Goal: Information Seeking & Learning: Check status

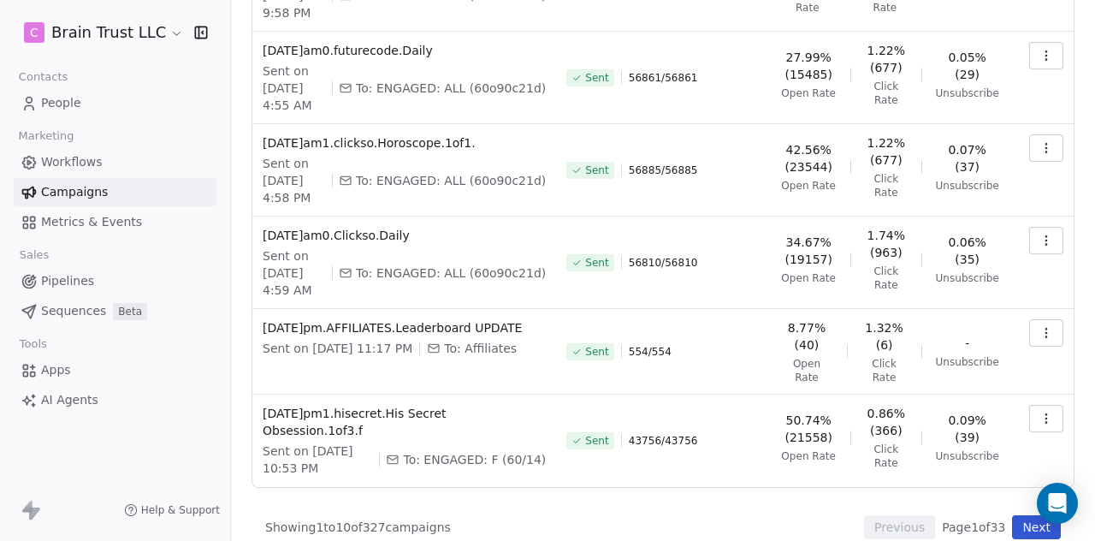
scroll to position [589, 0]
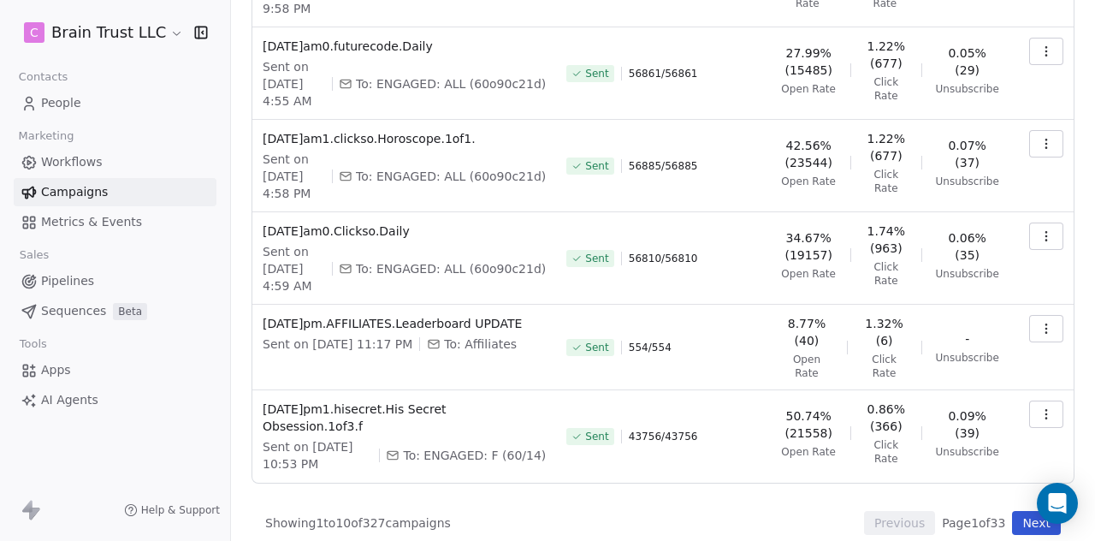
click at [1013, 511] on button "Next" at bounding box center [1036, 523] width 49 height 24
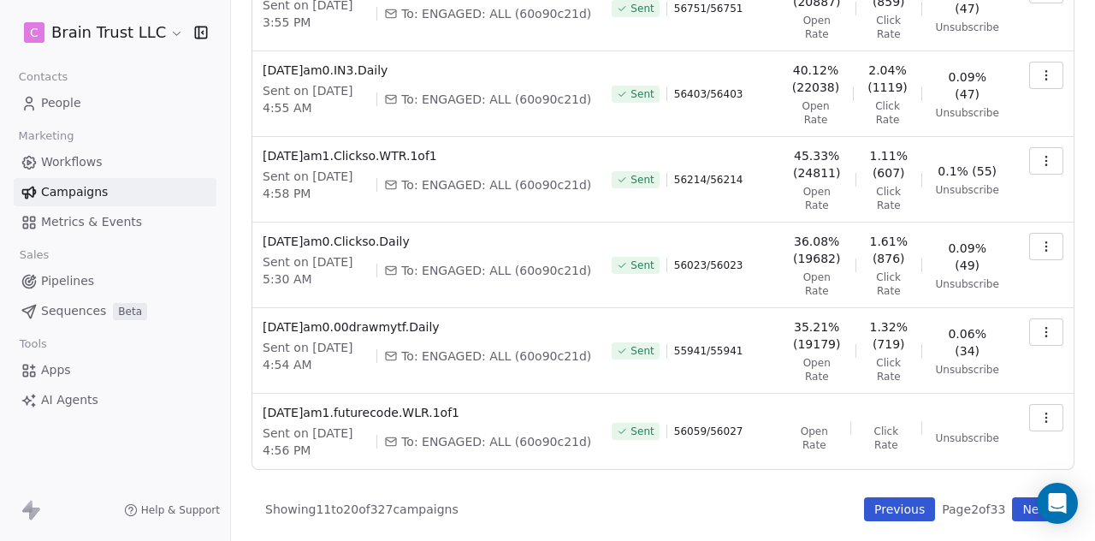
scroll to position [572, 0]
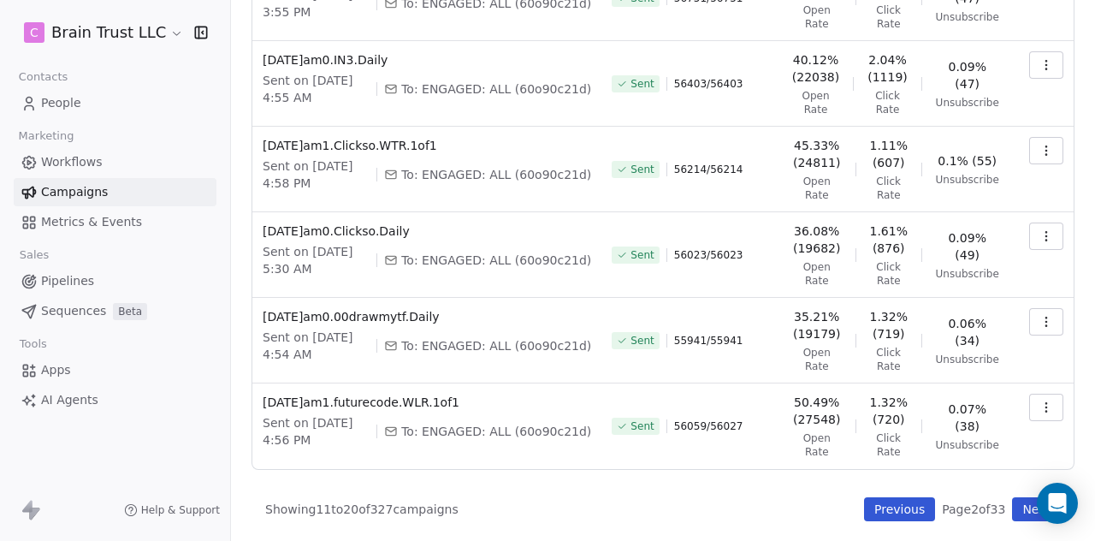
click at [1017, 513] on button "Next" at bounding box center [1036, 509] width 49 height 24
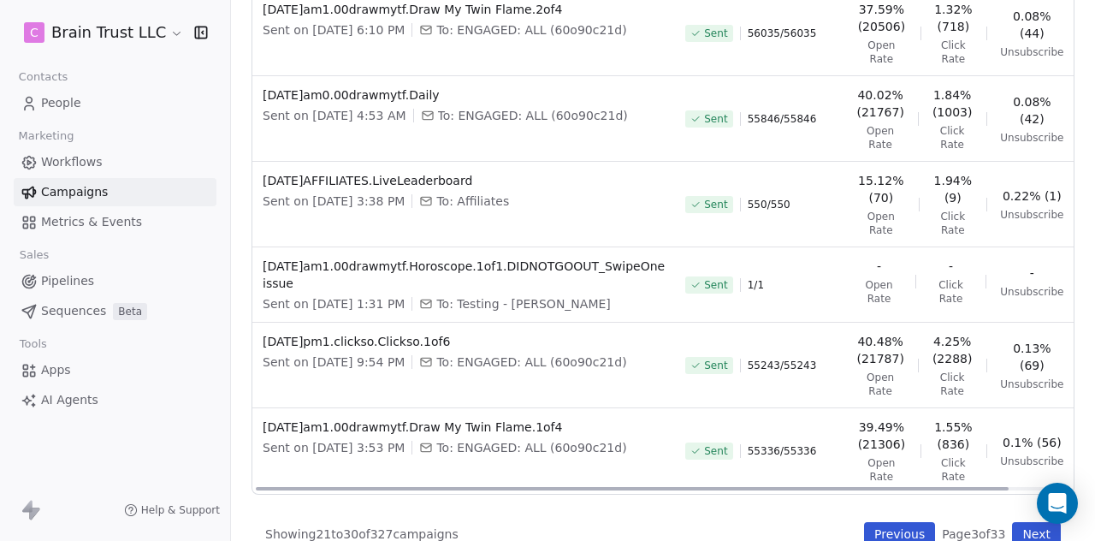
scroll to position [521, 0]
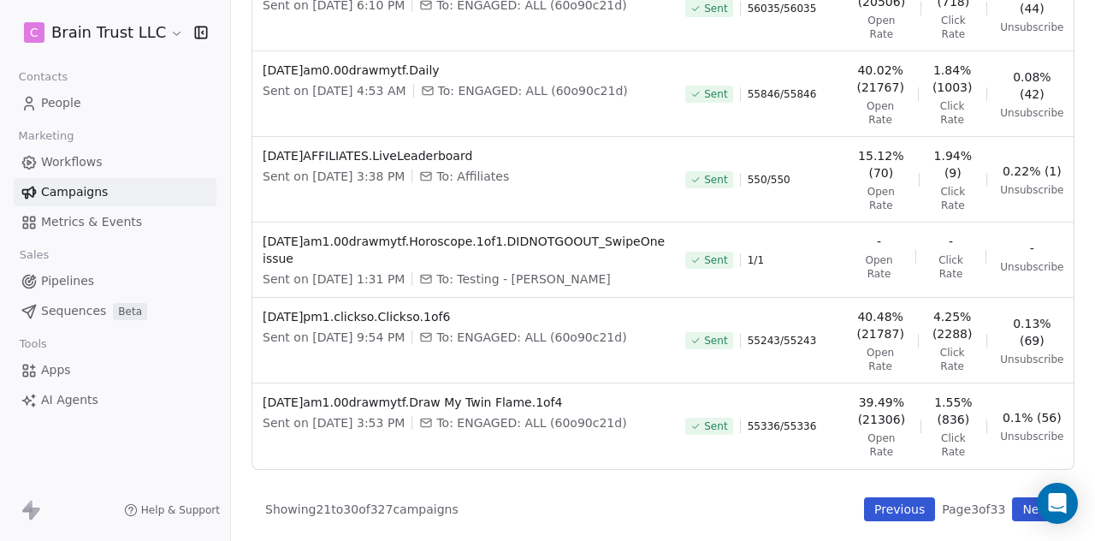
click at [867, 506] on button "Previous" at bounding box center [899, 509] width 71 height 24
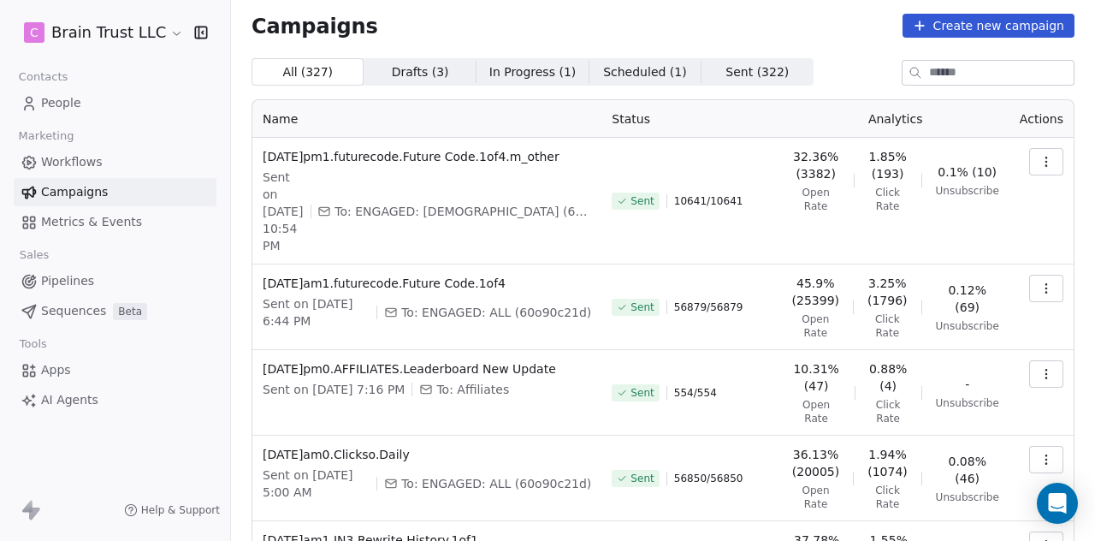
scroll to position [0, 0]
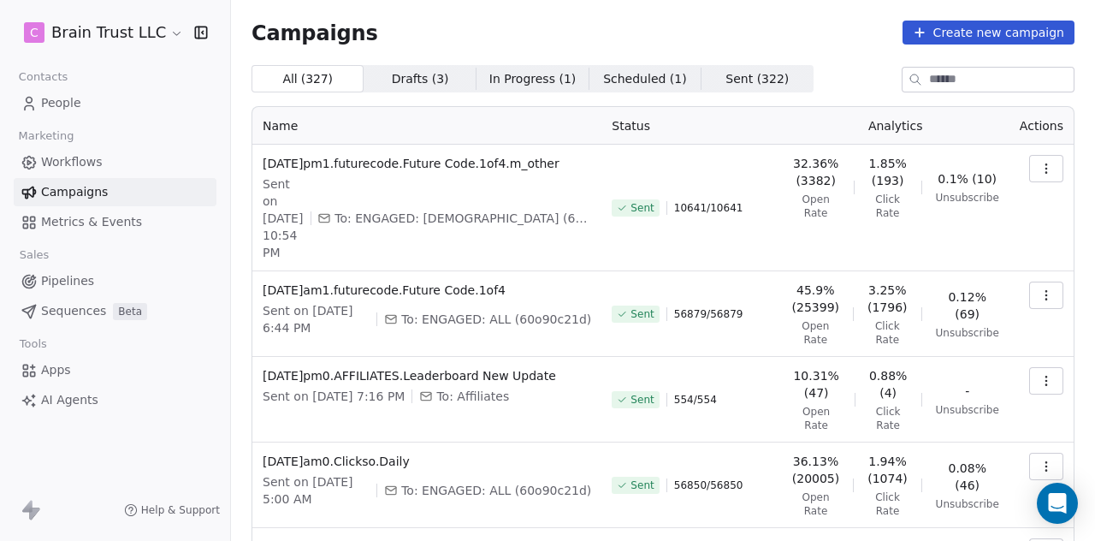
click at [1029, 473] on button "button" at bounding box center [1046, 466] width 34 height 27
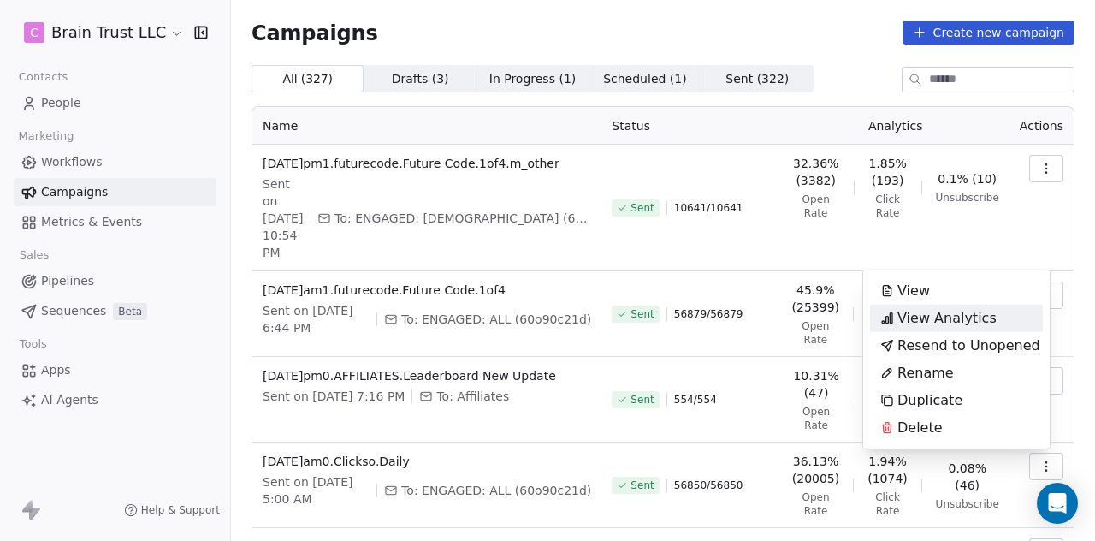
click at [992, 315] on div "View Analytics" at bounding box center [938, 318] width 137 height 27
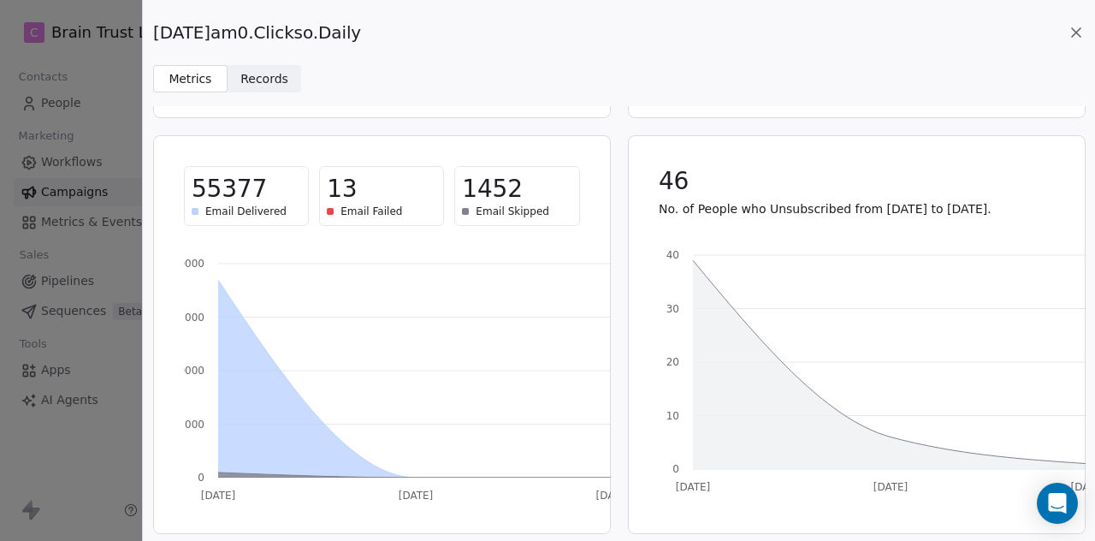
scroll to position [398, 0]
click at [1072, 33] on icon at bounding box center [1076, 32] width 17 height 17
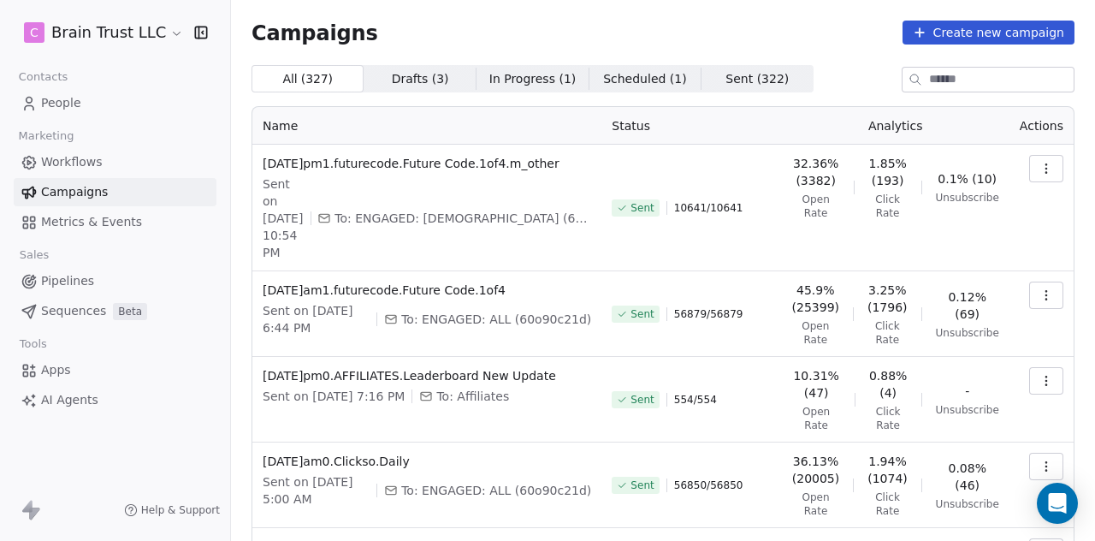
scroll to position [0, 0]
click at [1029, 298] on button "button" at bounding box center [1046, 294] width 34 height 27
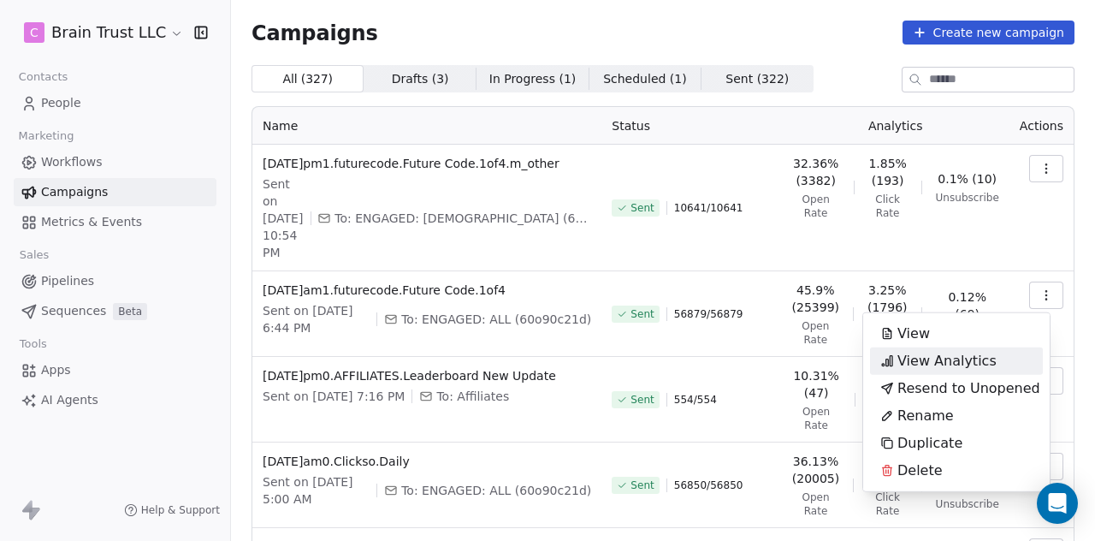
click at [959, 352] on span "View Analytics" at bounding box center [946, 361] width 99 height 21
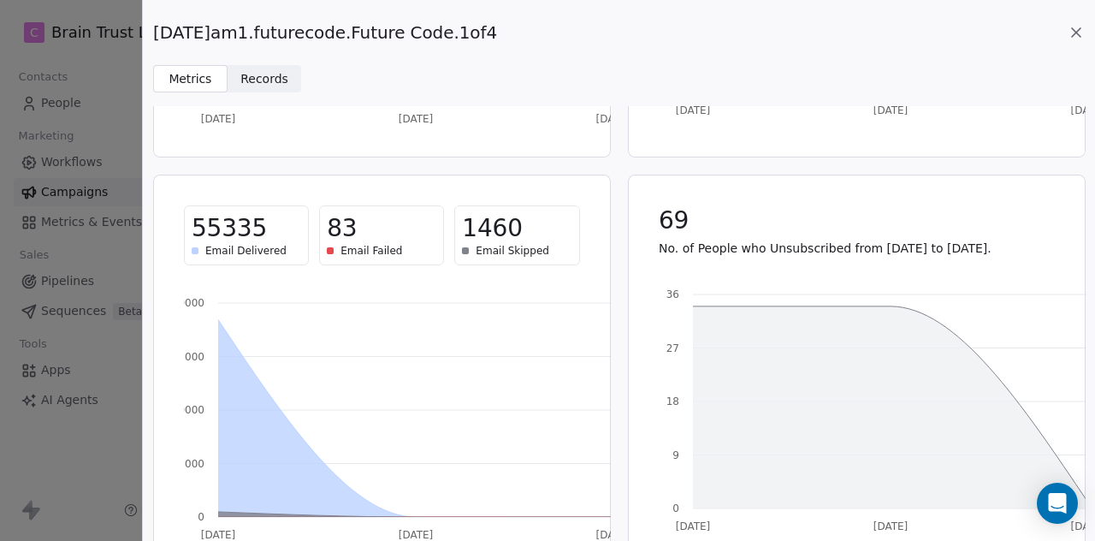
scroll to position [363, 0]
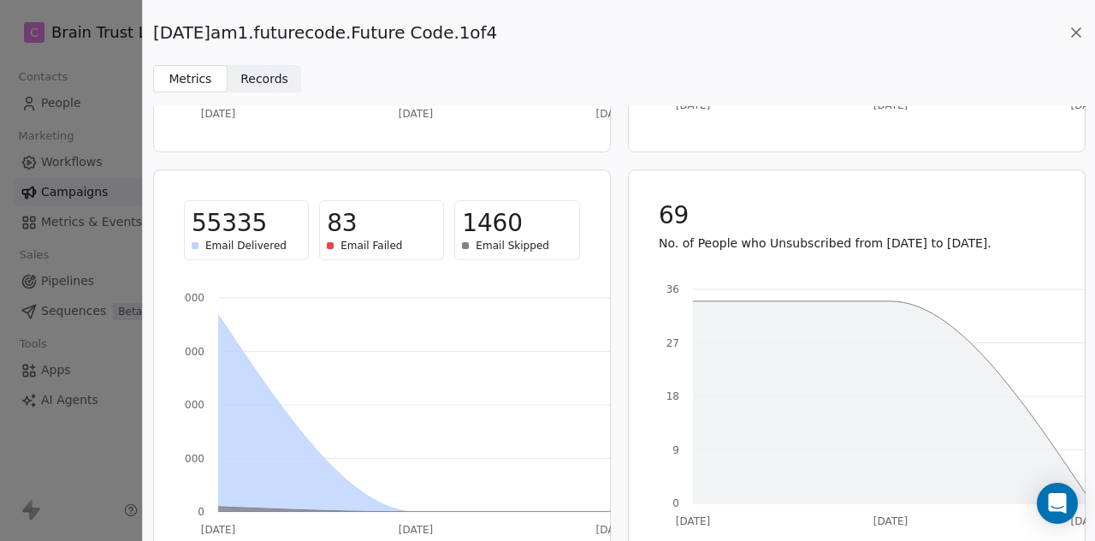
click at [1080, 26] on icon at bounding box center [1076, 32] width 17 height 17
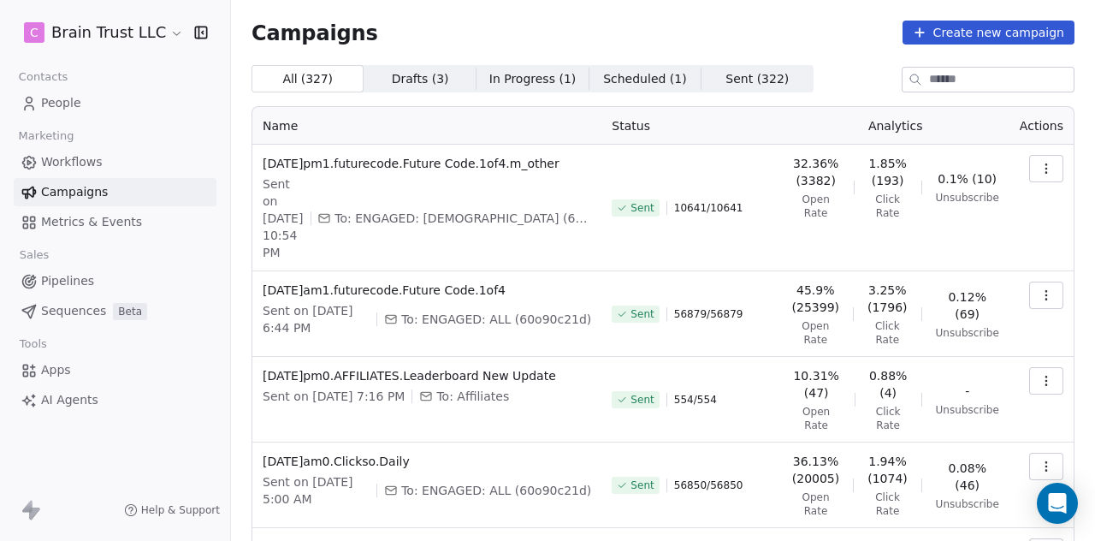
click at [1045, 171] on button "button" at bounding box center [1046, 168] width 34 height 27
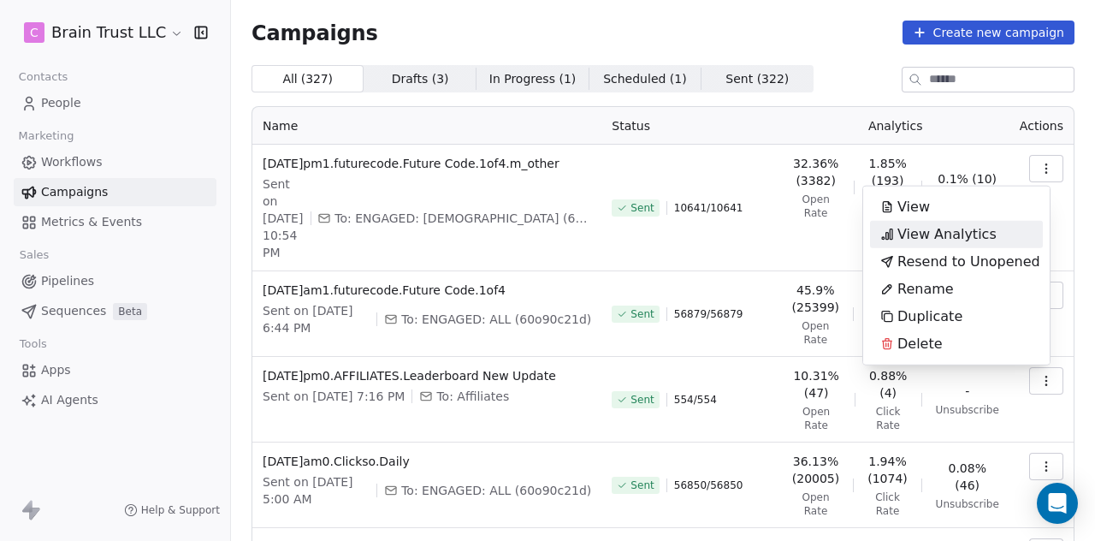
click at [950, 234] on span "View Analytics" at bounding box center [946, 234] width 99 height 21
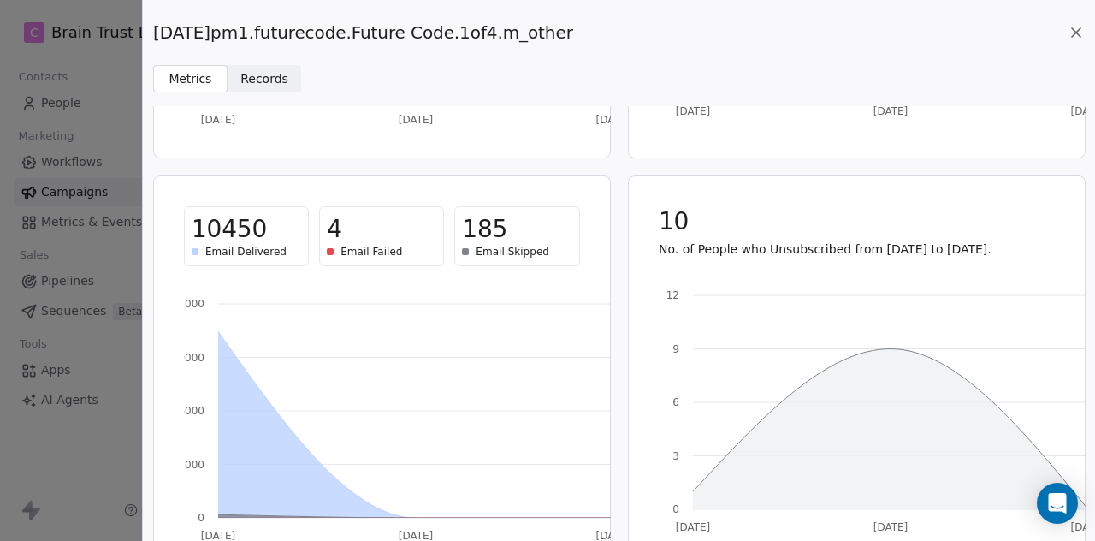
scroll to position [399, 0]
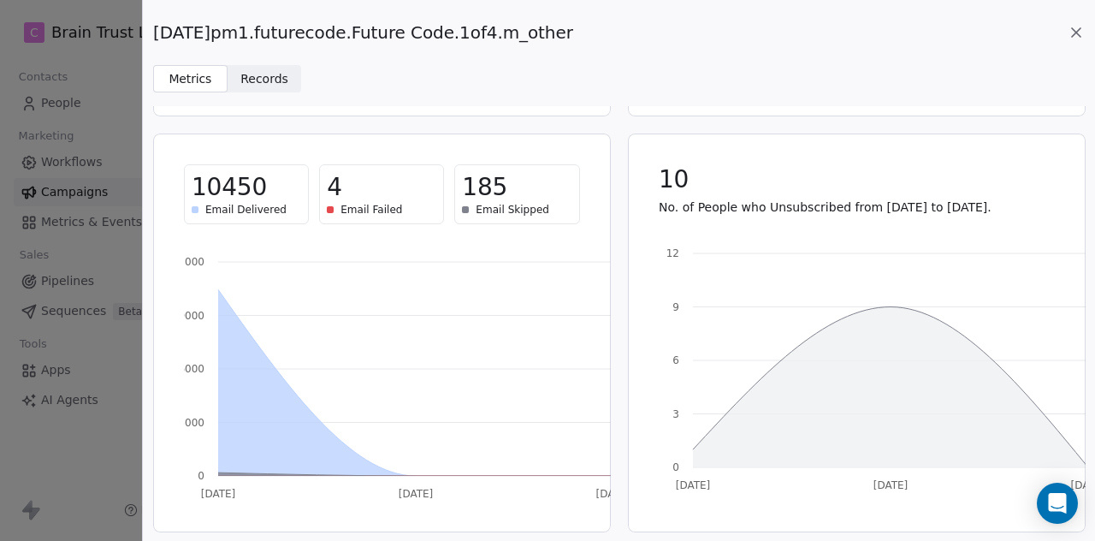
click at [1078, 30] on icon at bounding box center [1076, 32] width 9 height 9
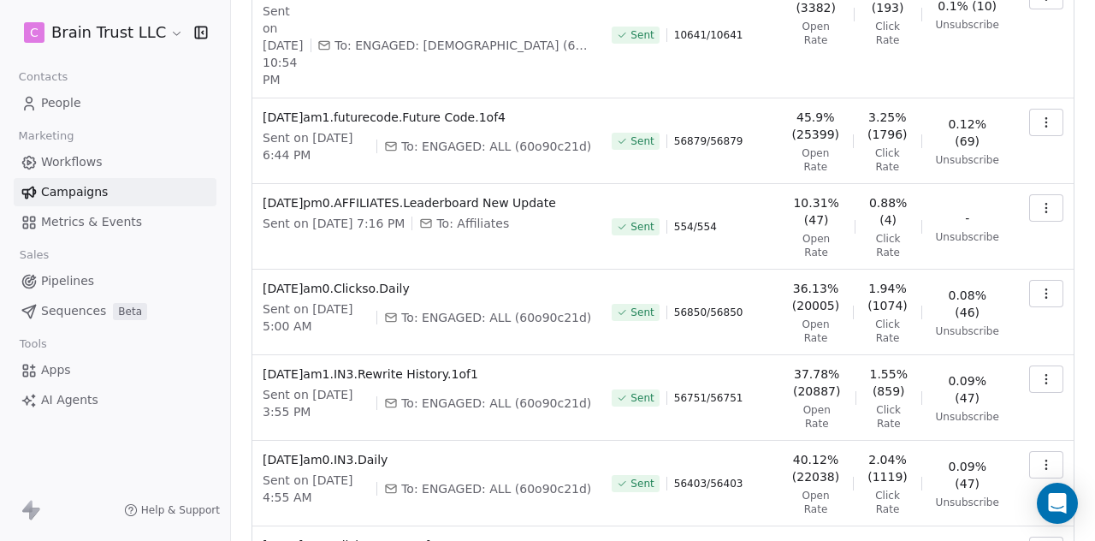
scroll to position [572, 0]
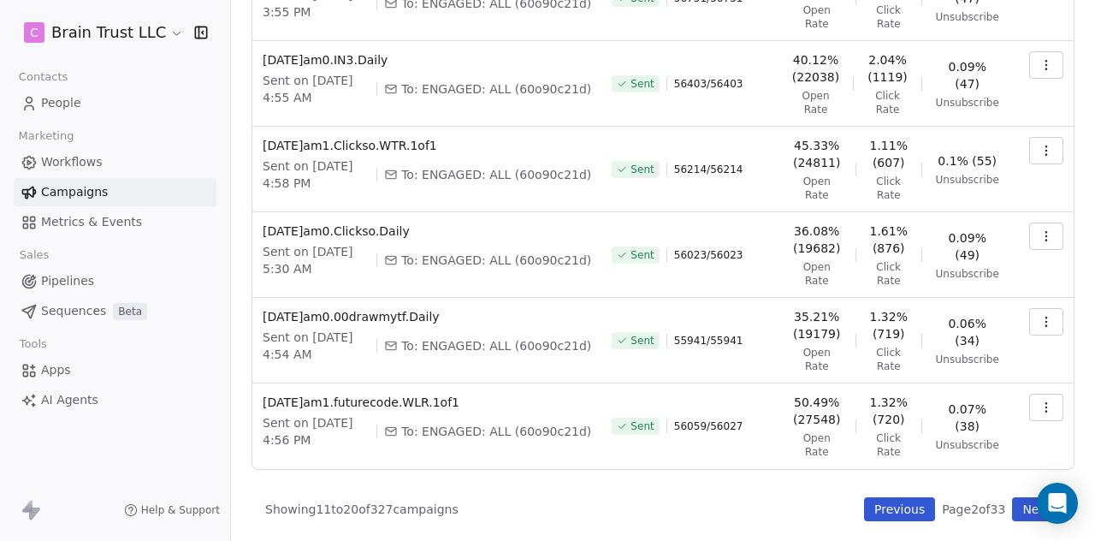
click at [871, 507] on button "Previous" at bounding box center [899, 509] width 71 height 24
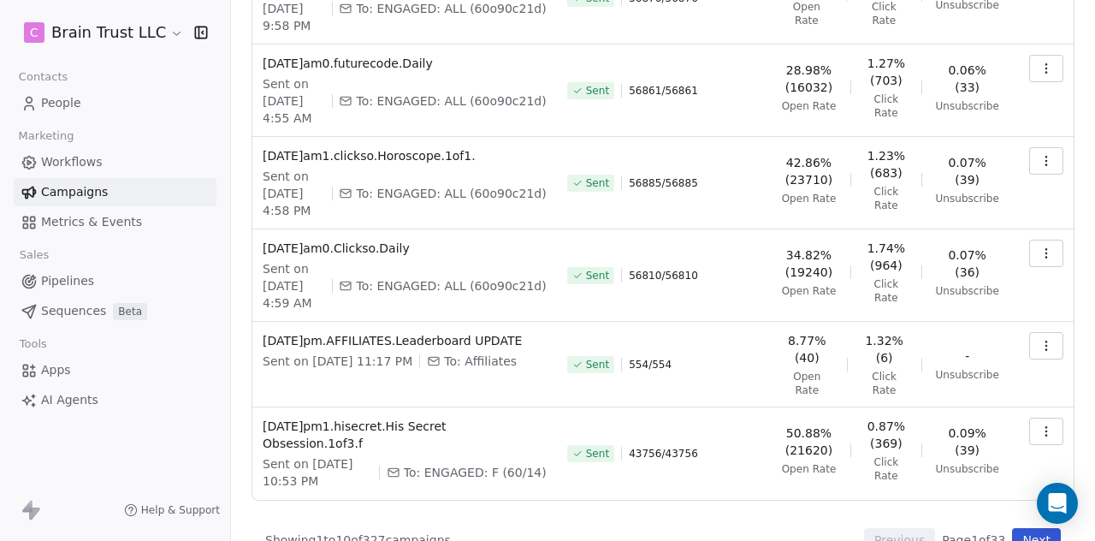
click at [1040, 439] on button "button" at bounding box center [1046, 430] width 34 height 27
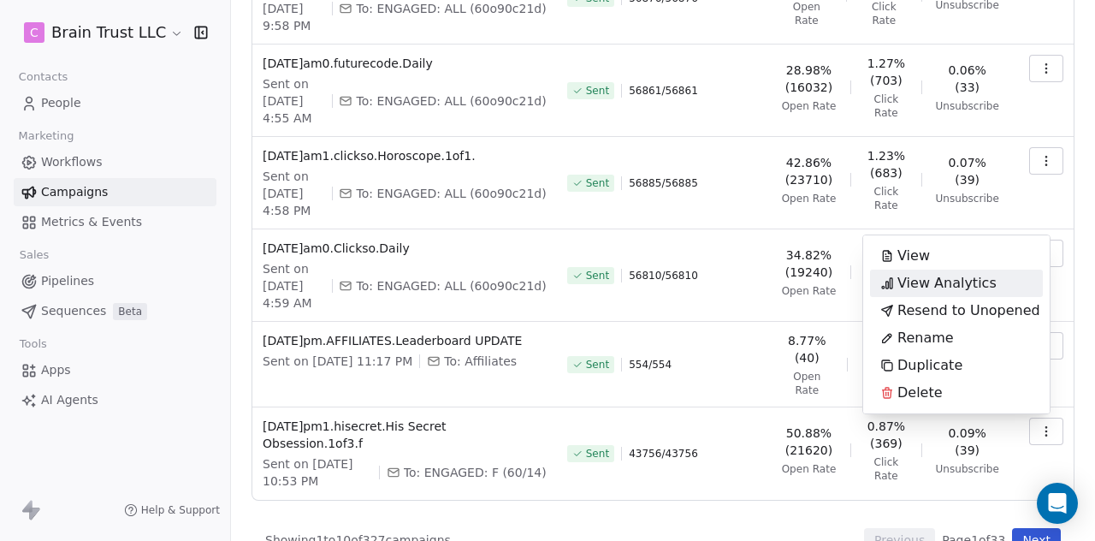
click at [928, 281] on span "View Analytics" at bounding box center [946, 283] width 99 height 21
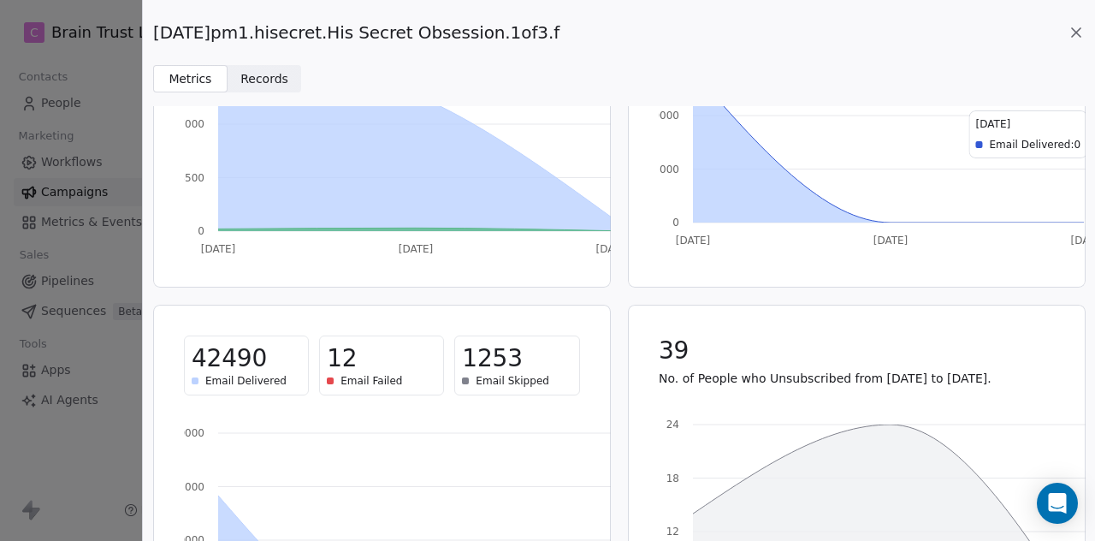
scroll to position [229, 0]
click at [1070, 37] on icon at bounding box center [1076, 32] width 17 height 17
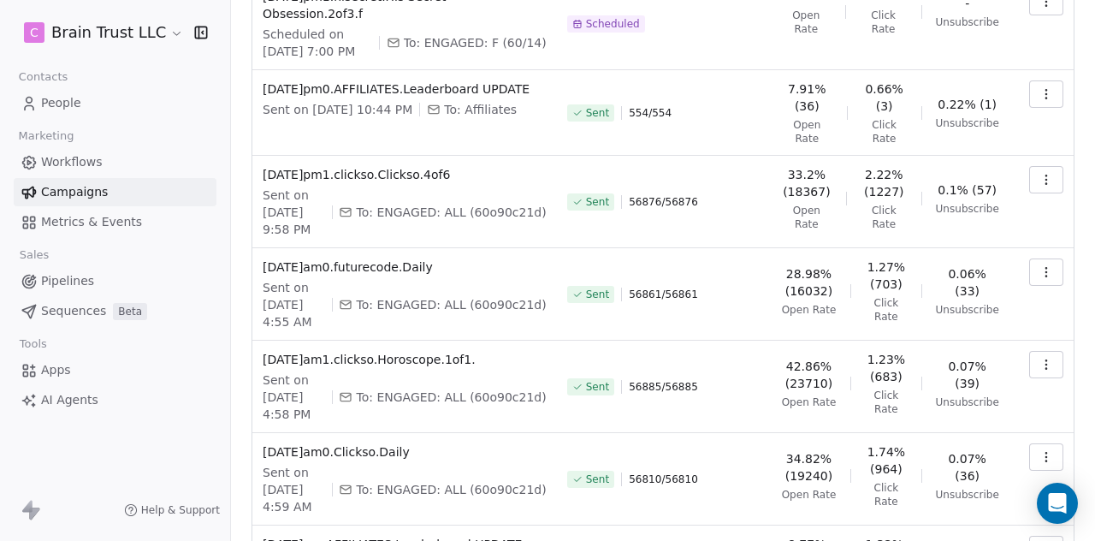
scroll to position [368, 0]
click at [1039, 451] on icon "button" at bounding box center [1046, 458] width 14 height 14
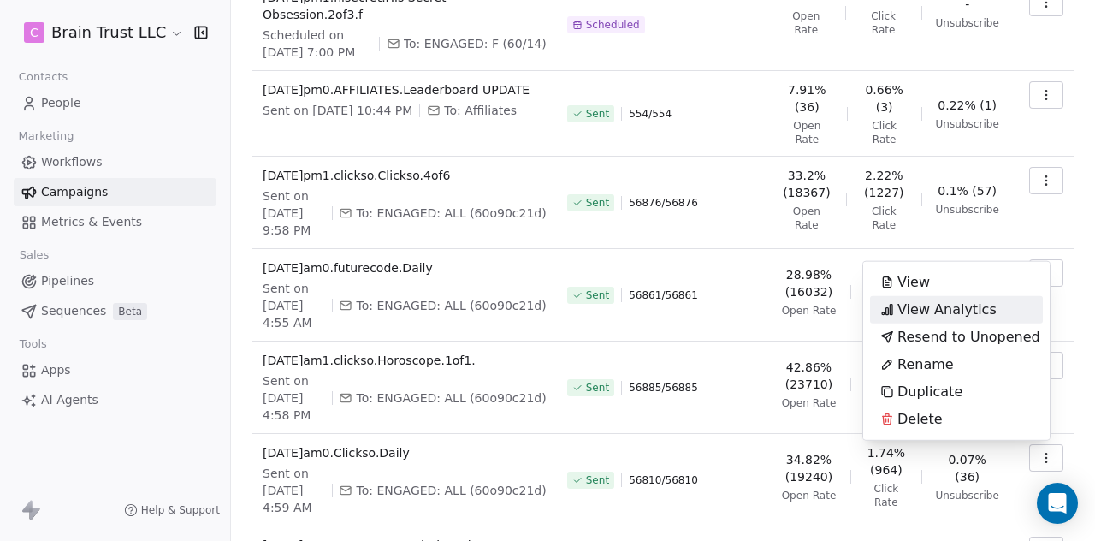
click at [963, 306] on span "View Analytics" at bounding box center [946, 309] width 99 height 21
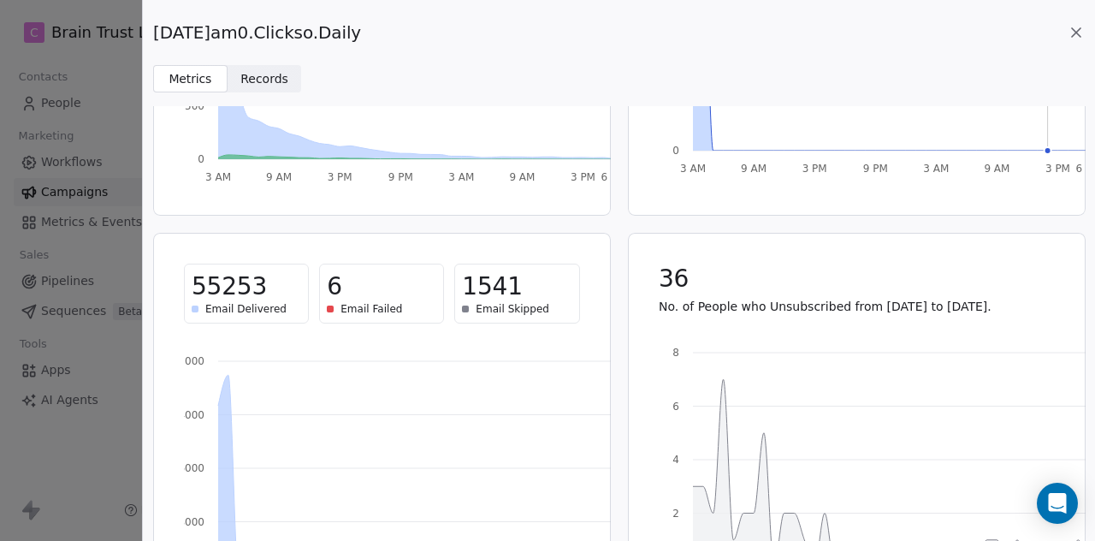
scroll to position [303, 0]
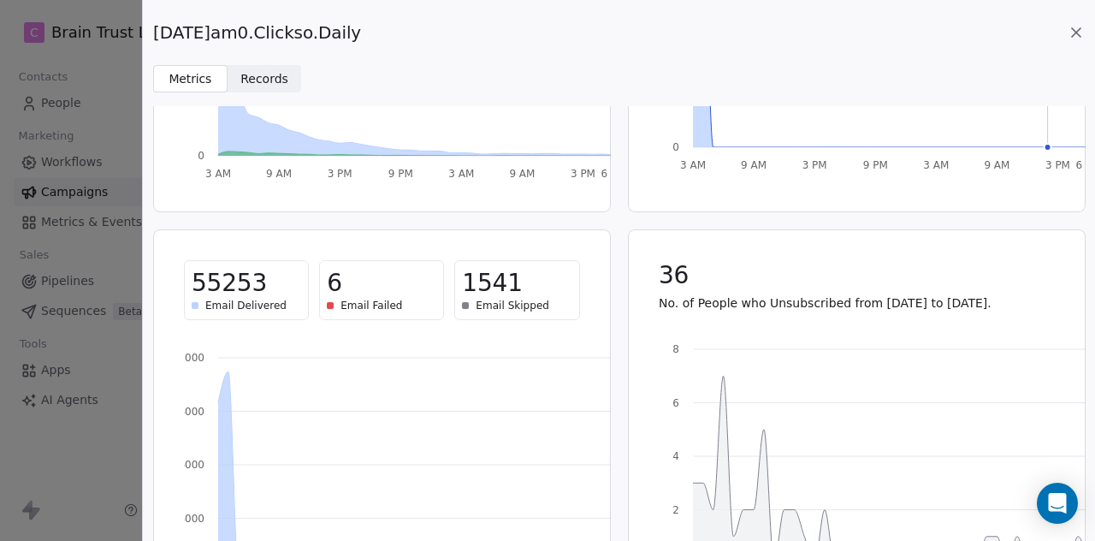
click at [1070, 29] on icon at bounding box center [1076, 32] width 17 height 17
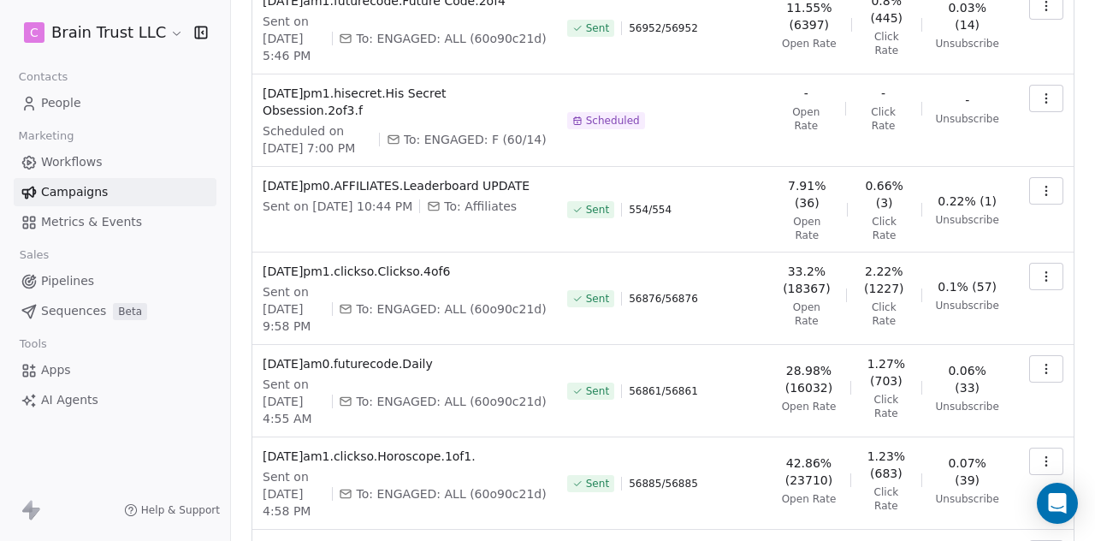
scroll to position [270, 0]
click at [1029, 458] on button "button" at bounding box center [1046, 462] width 34 height 27
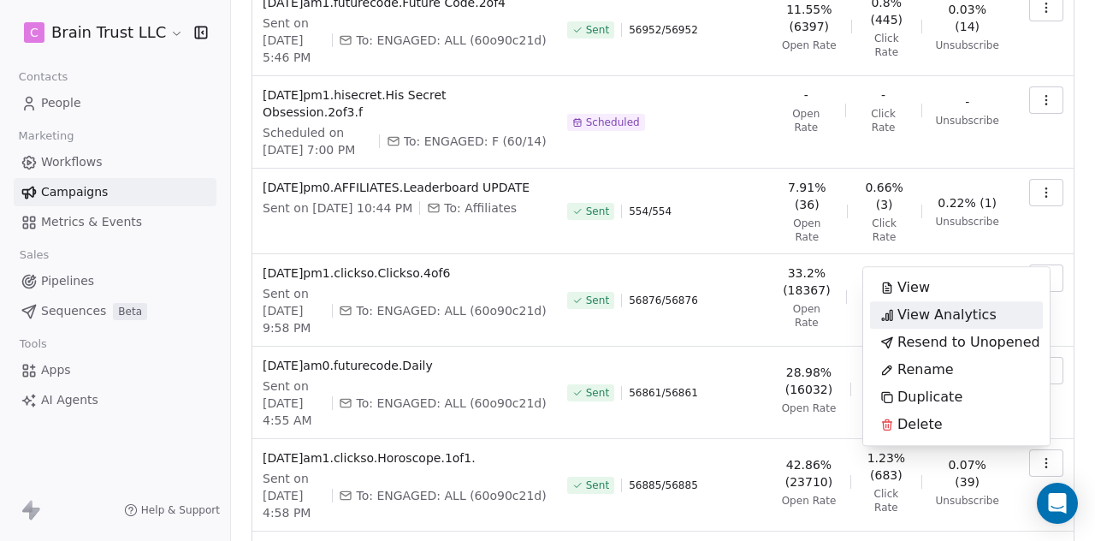
click at [971, 307] on span "View Analytics" at bounding box center [946, 315] width 99 height 21
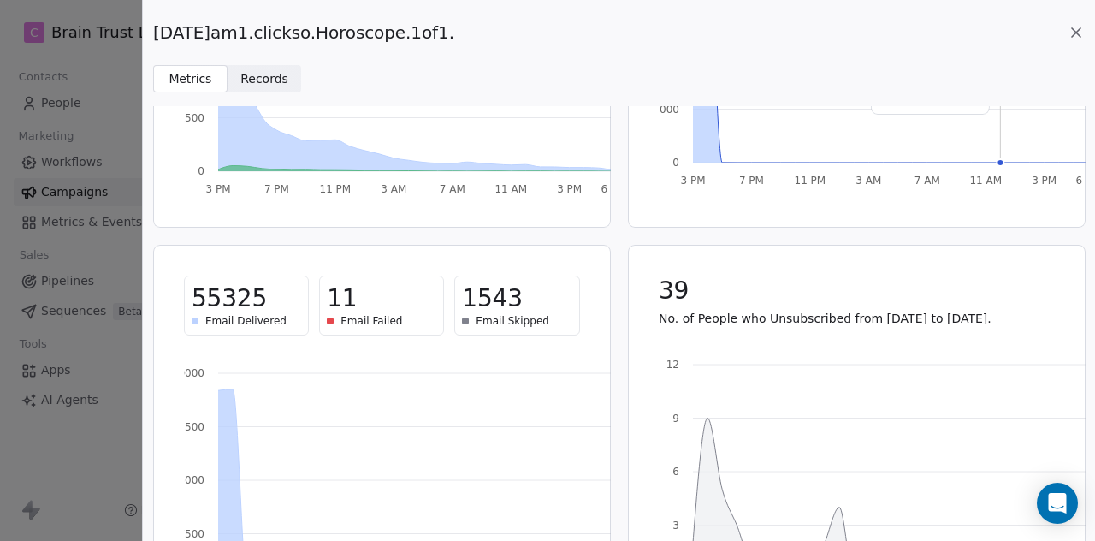
scroll to position [296, 0]
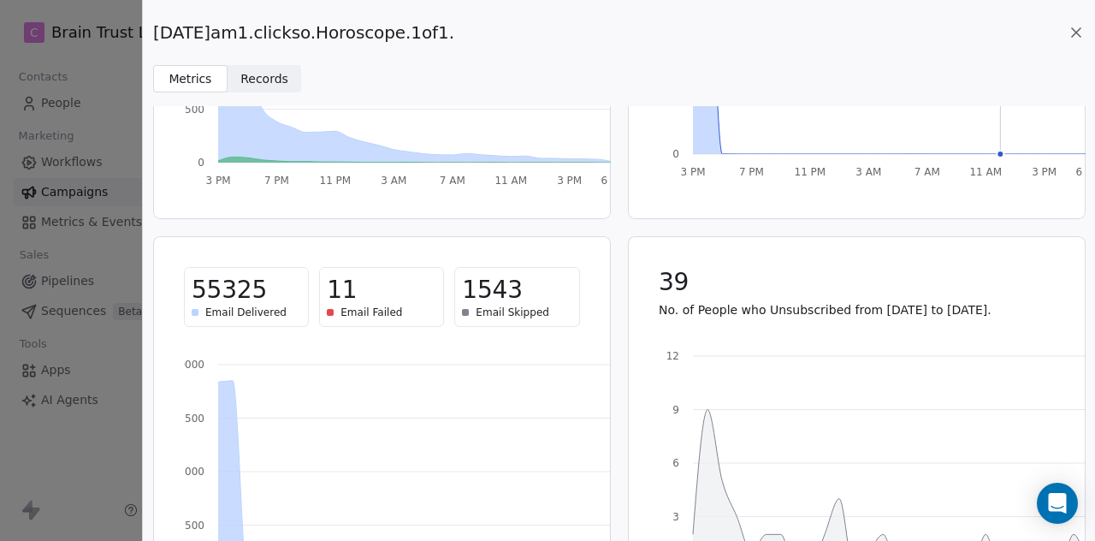
click at [1070, 31] on icon at bounding box center [1076, 32] width 17 height 17
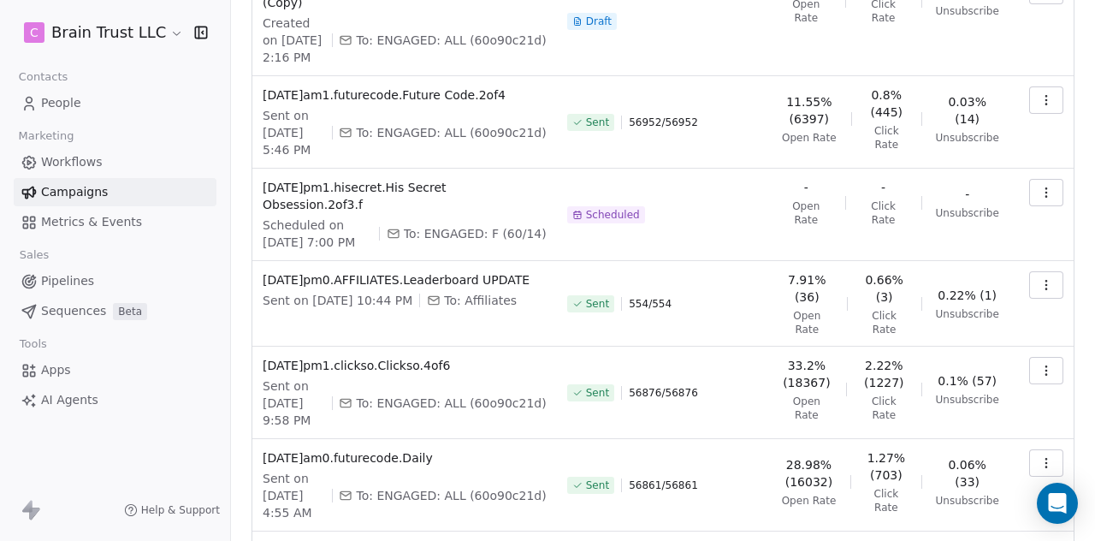
scroll to position [175, 0]
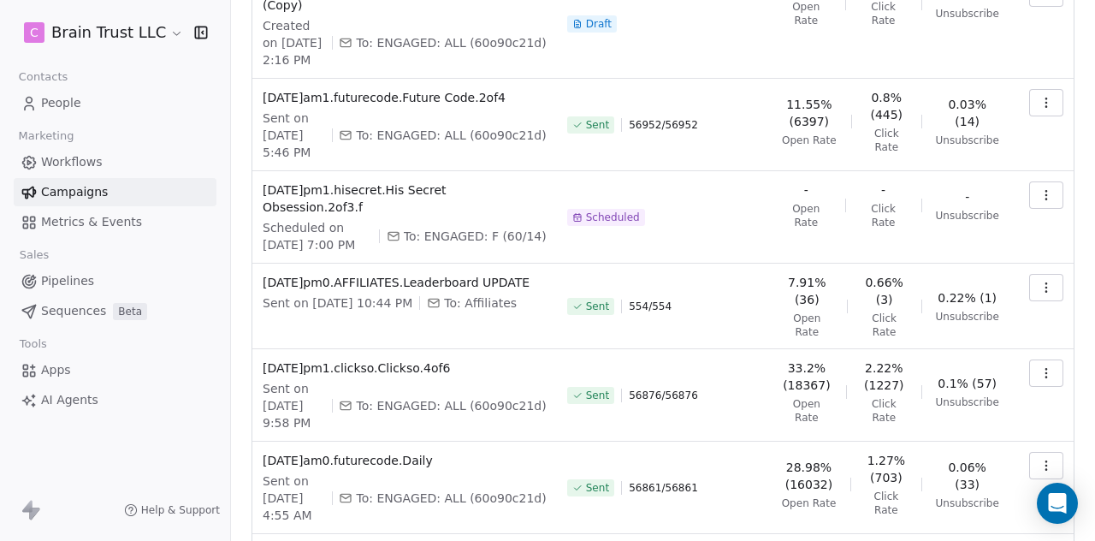
click at [1045, 461] on icon "button" at bounding box center [1045, 461] width 1 height 1
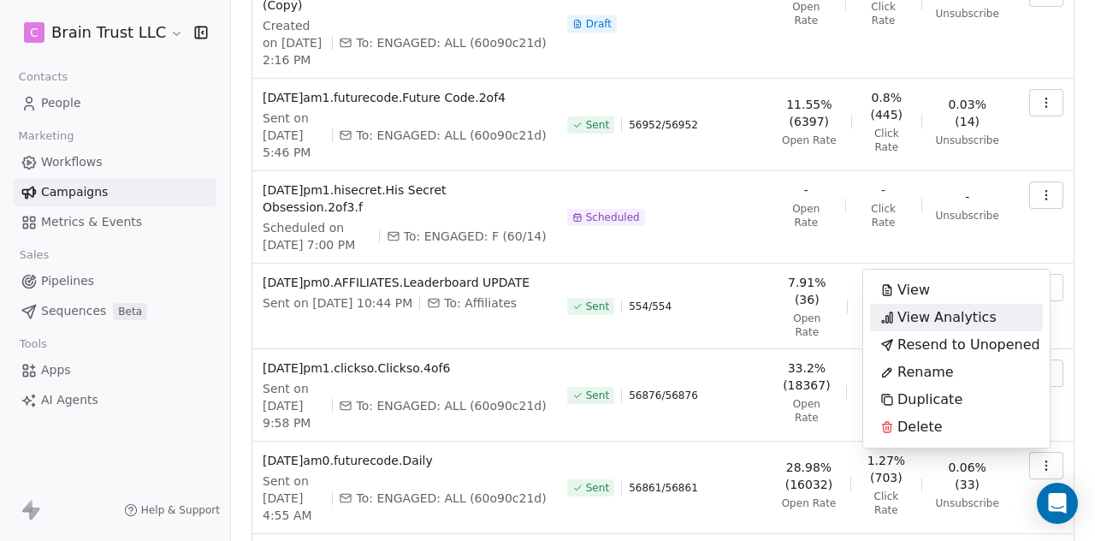
click at [980, 316] on span "View Analytics" at bounding box center [946, 317] width 99 height 21
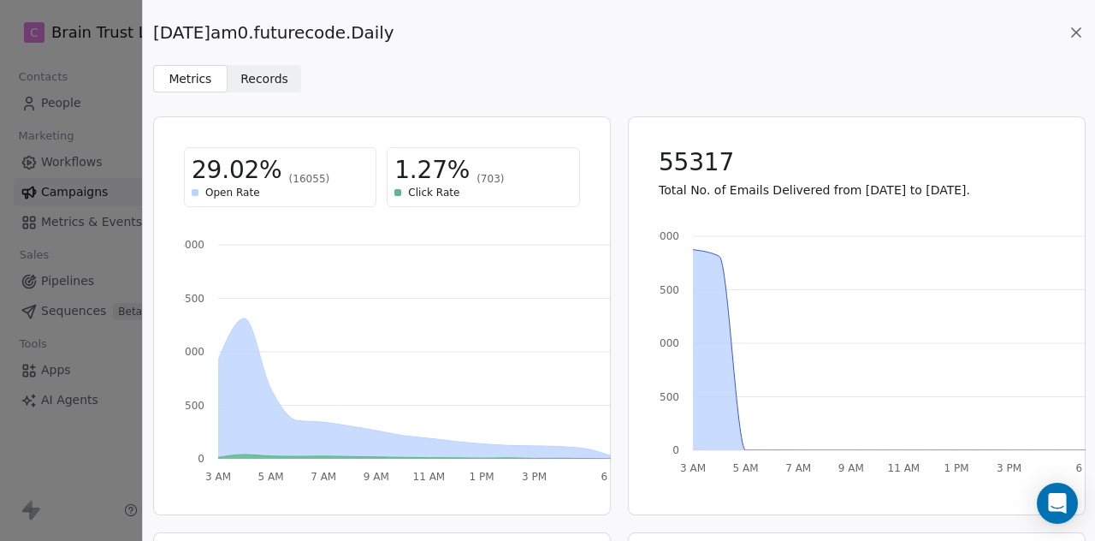
drag, startPoint x: 410, startPoint y: 33, endPoint x: 156, endPoint y: 30, distance: 254.1
click at [156, 30] on span "[DATE]am0.futurecode.Daily" at bounding box center [273, 33] width 240 height 24
copy span "[DATE]am0.futurecode.Daily"
click at [156, 30] on span "[DATE]am0.futurecode.Daily" at bounding box center [273, 33] width 240 height 24
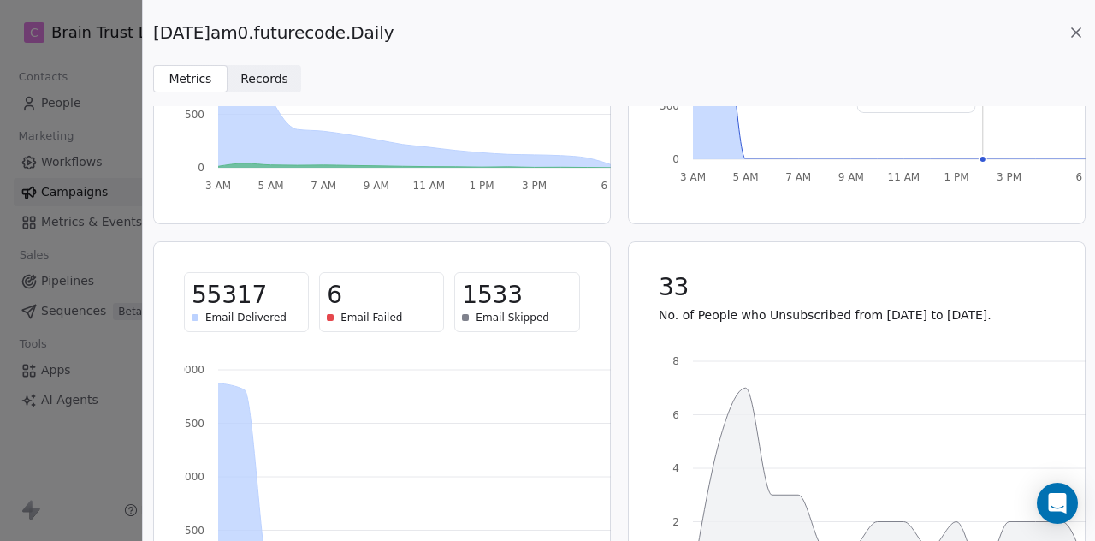
scroll to position [293, 0]
click at [1074, 30] on icon at bounding box center [1076, 32] width 9 height 9
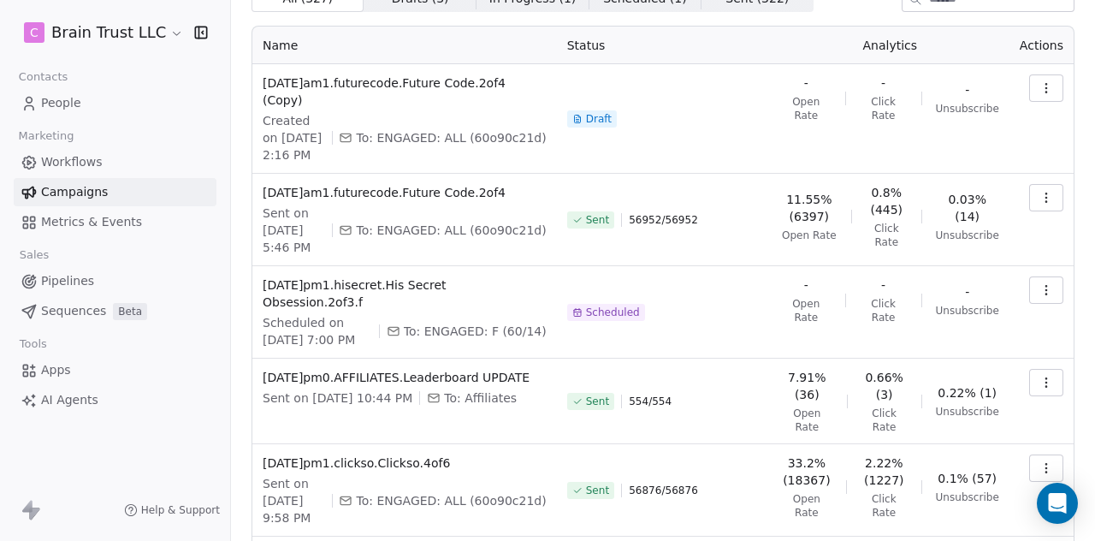
scroll to position [80, 0]
click at [1029, 467] on button "button" at bounding box center [1046, 468] width 34 height 27
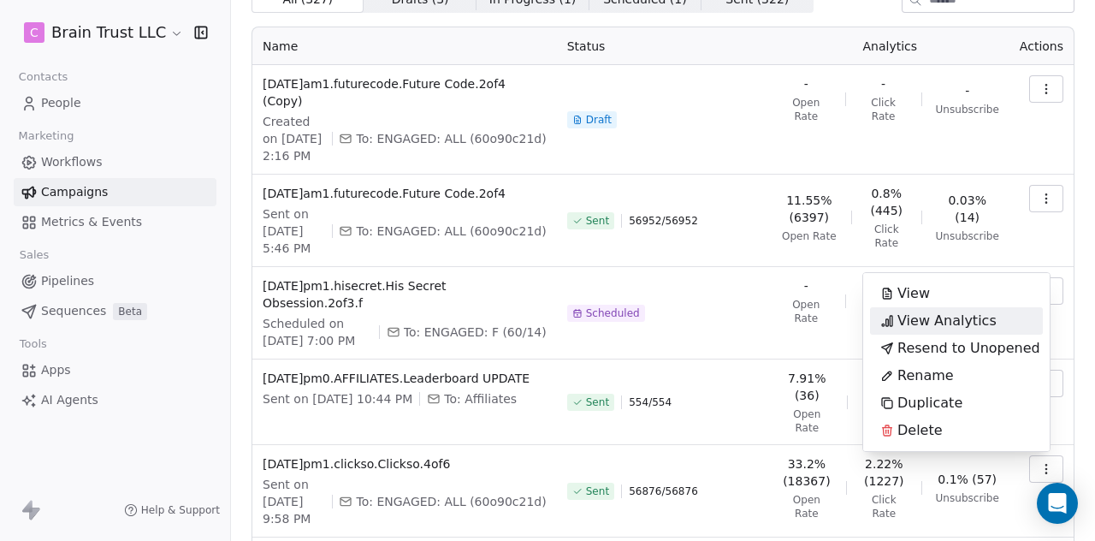
click at [934, 316] on span "View Analytics" at bounding box center [946, 321] width 99 height 21
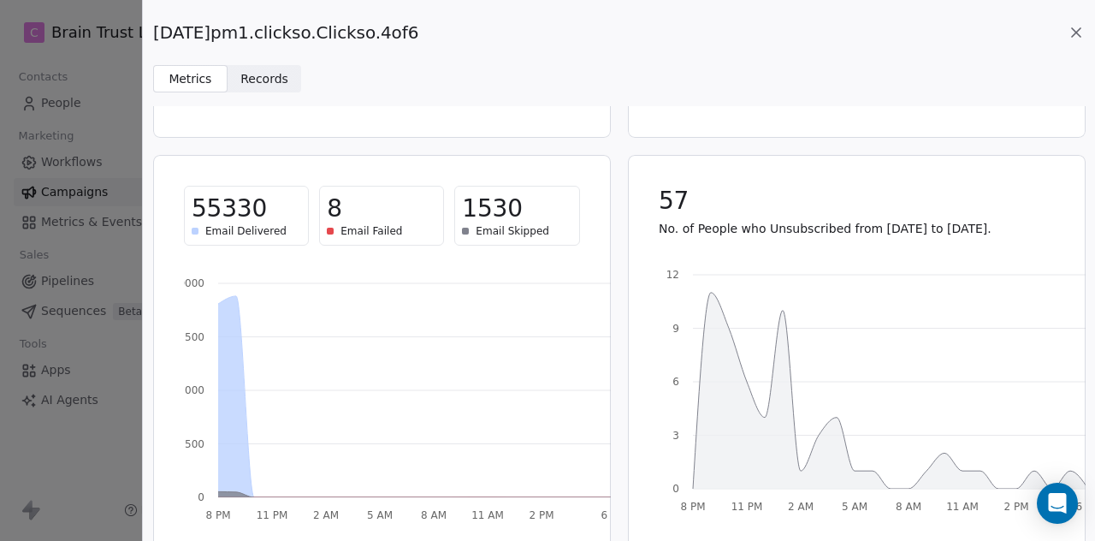
scroll to position [399, 0]
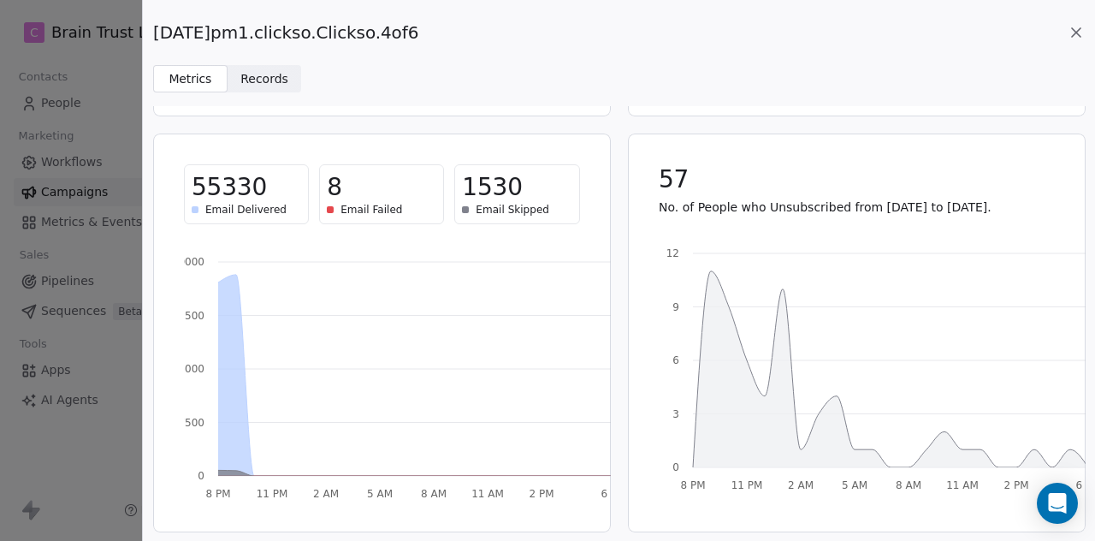
click at [1072, 37] on icon at bounding box center [1076, 32] width 9 height 9
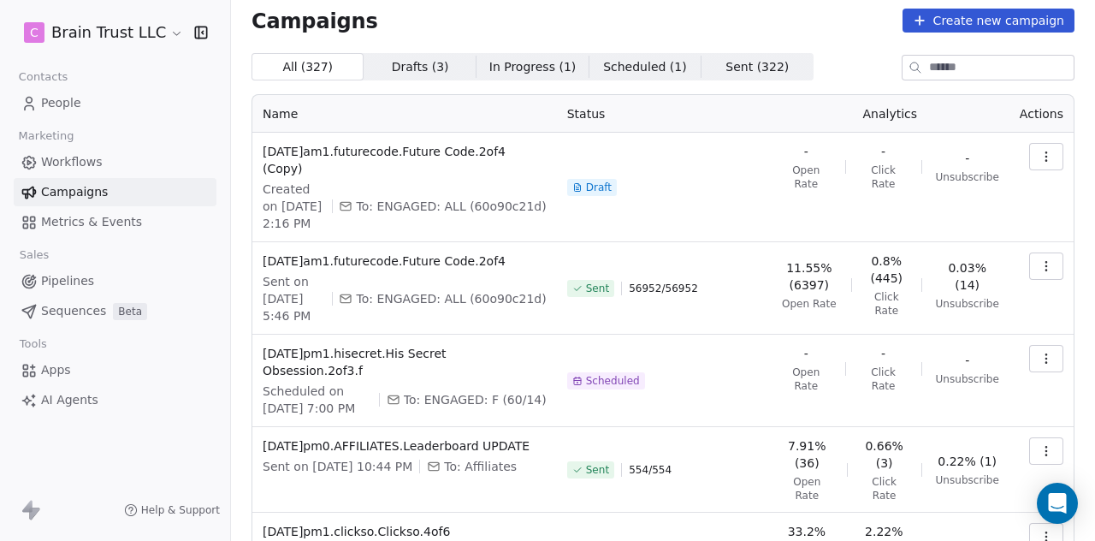
scroll to position [0, 0]
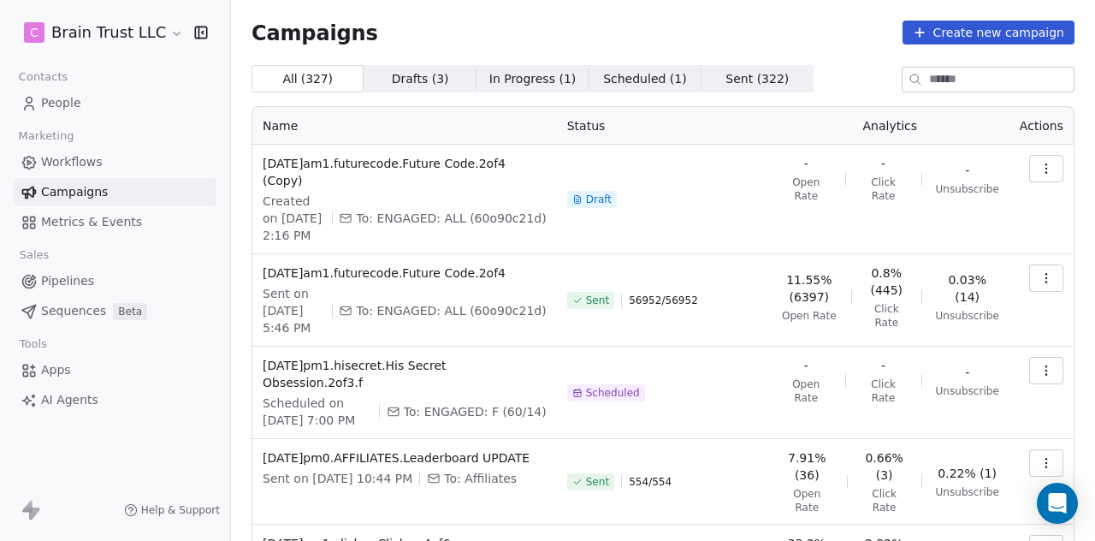
click at [1045, 275] on button "button" at bounding box center [1046, 277] width 34 height 27
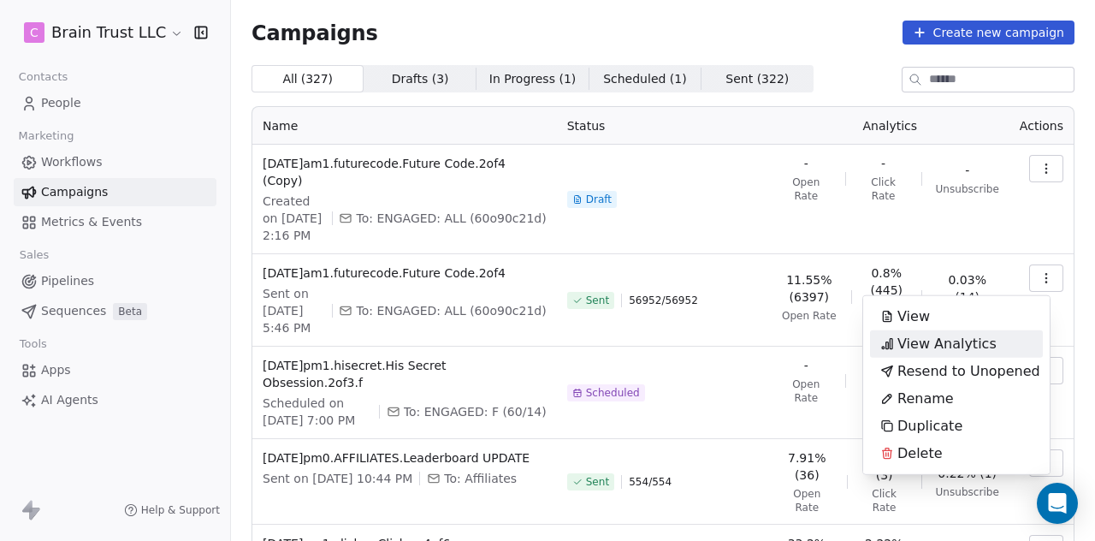
click at [950, 340] on span "View Analytics" at bounding box center [946, 344] width 99 height 21
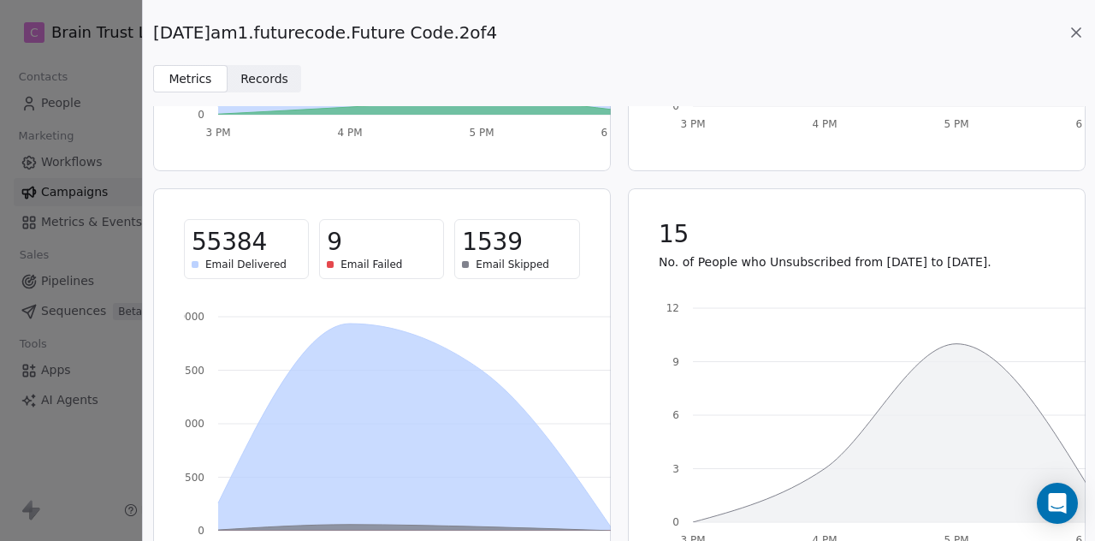
scroll to position [346, 0]
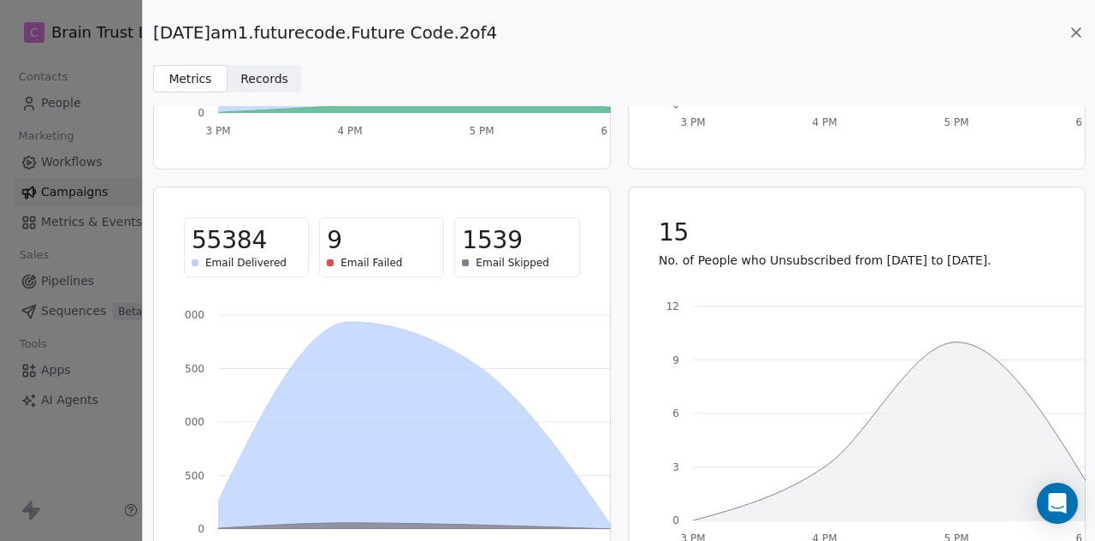
click at [1075, 29] on icon at bounding box center [1076, 32] width 17 height 17
